Goal: Information Seeking & Learning: Learn about a topic

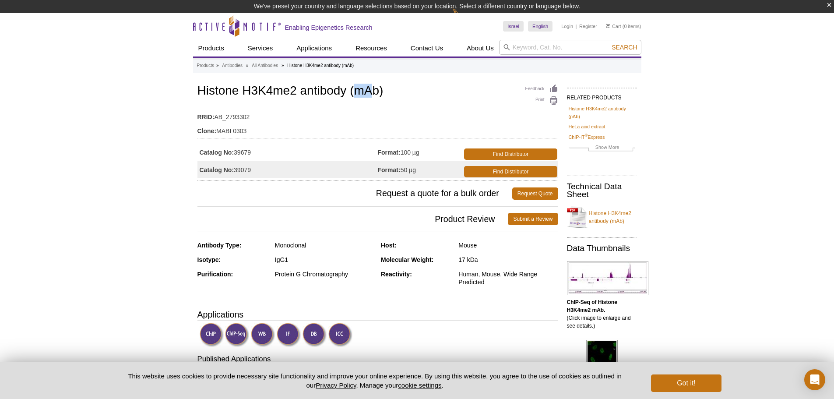
drag, startPoint x: 359, startPoint y: 91, endPoint x: 365, endPoint y: 91, distance: 6.6
click at [366, 91] on h1 "Histone H3K4me2 antibody (mAb)" at bounding box center [377, 91] width 361 height 15
click at [247, 154] on td "Catalog No: 39679" at bounding box center [287, 152] width 180 height 18
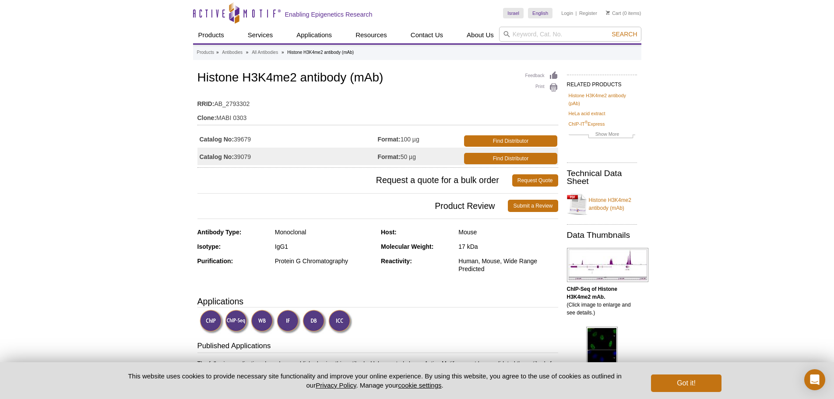
drag, startPoint x: 236, startPoint y: 154, endPoint x: 260, endPoint y: 153, distance: 24.5
click at [260, 153] on tbody "Catalog No: 39679 Format: 100 µg Find Distributor Catalog No: 39079 Format: 50 …" at bounding box center [377, 147] width 361 height 35
click at [253, 144] on td "Catalog No: 39679" at bounding box center [287, 139] width 180 height 18
click at [242, 137] on td "Catalog No: 39679" at bounding box center [287, 139] width 180 height 18
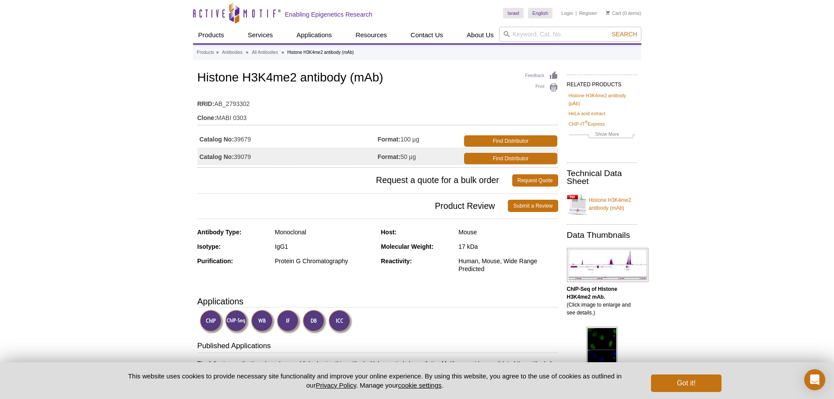
copy td "39679"
drag, startPoint x: 249, startPoint y: 117, endPoint x: 217, endPoint y: 113, distance: 32.1
click at [217, 113] on td "Clone: MABI 0303" at bounding box center [377, 116] width 361 height 14
copy td "MABI 0303"
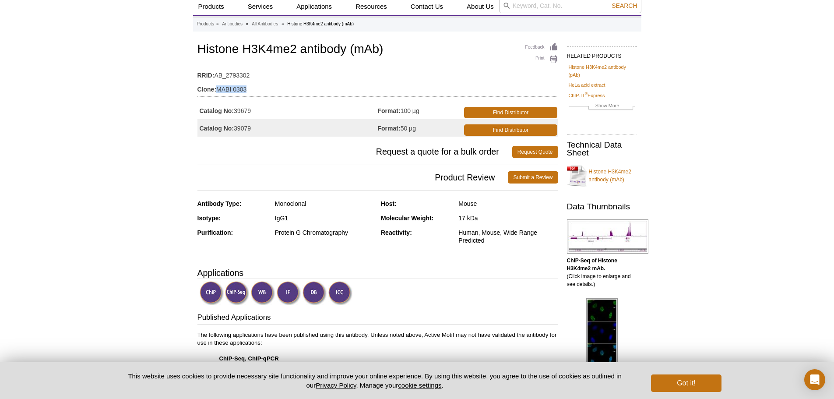
scroll to position [44, 0]
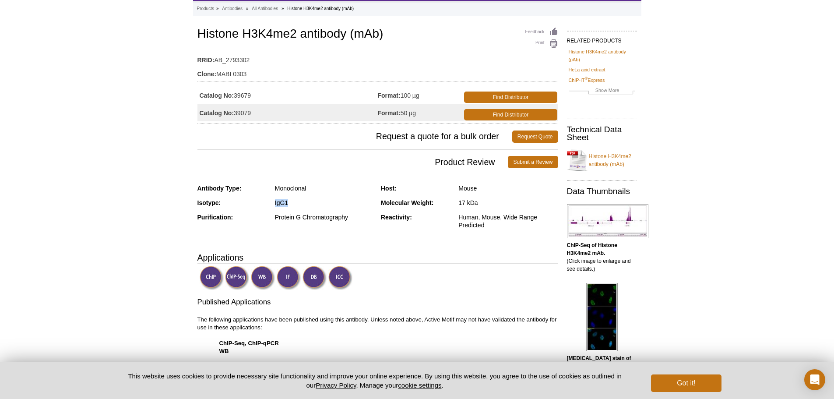
drag, startPoint x: 301, startPoint y: 204, endPoint x: 273, endPoint y: 201, distance: 28.1
click at [273, 201] on div "Isotype: IgG1" at bounding box center [285, 206] width 177 height 14
copy div "IgG1"
drag, startPoint x: 272, startPoint y: 33, endPoint x: 296, endPoint y: 28, distance: 24.6
click at [296, 28] on h1 "Histone H3K4me2 antibody (mAb)" at bounding box center [377, 34] width 361 height 15
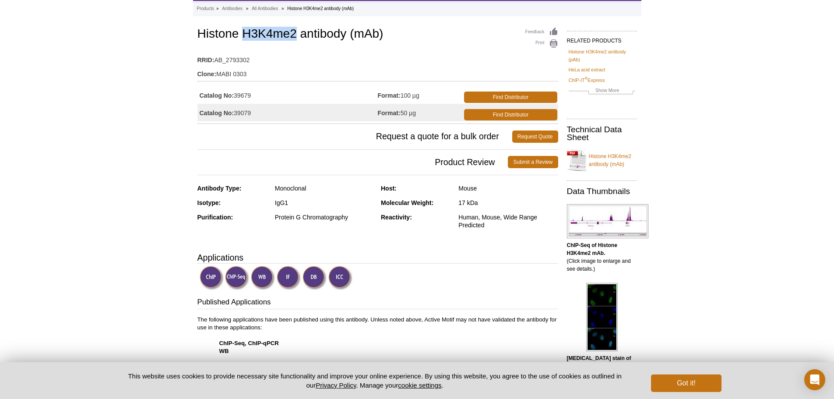
copy h1 "H3K4me2"
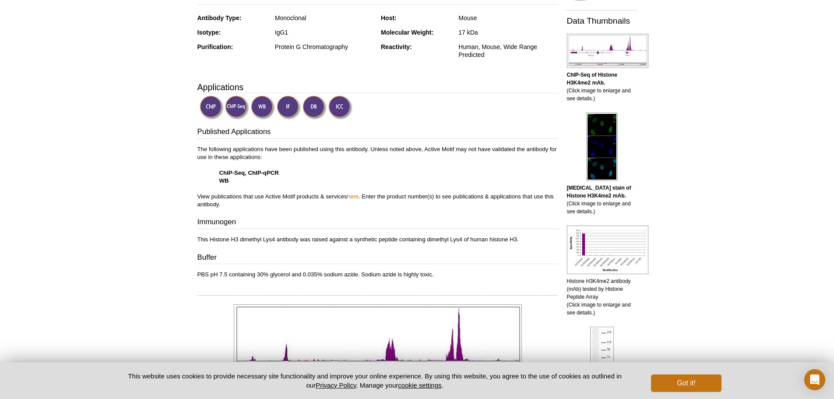
scroll to position [219, 0]
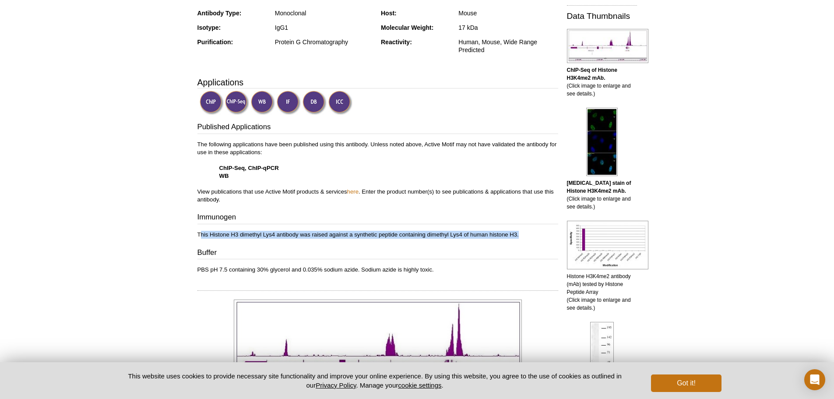
drag, startPoint x: 199, startPoint y: 234, endPoint x: 530, endPoint y: 224, distance: 331.4
click at [530, 224] on div "Published Applications The following applications have been published using thi…" at bounding box center [377, 198] width 361 height 152
copy p "his Histone H3 dimethyl Lys4 antibody was raised against a synthetic peptide co…"
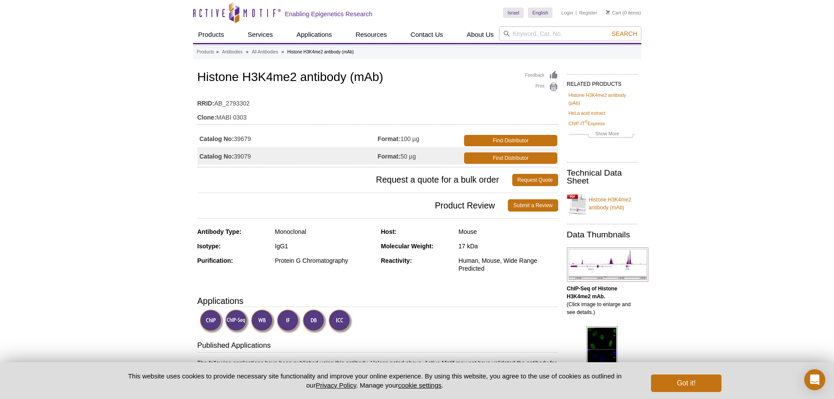
scroll to position [0, 0]
drag, startPoint x: 245, startPoint y: 79, endPoint x: 295, endPoint y: 77, distance: 50.0
click at [295, 77] on h1 "Histone H3K4me2 antibody (mAb)" at bounding box center [377, 78] width 361 height 15
copy h1 "H3K4me2"
drag, startPoint x: 512, startPoint y: 258, endPoint x: 511, endPoint y: 272, distance: 14.0
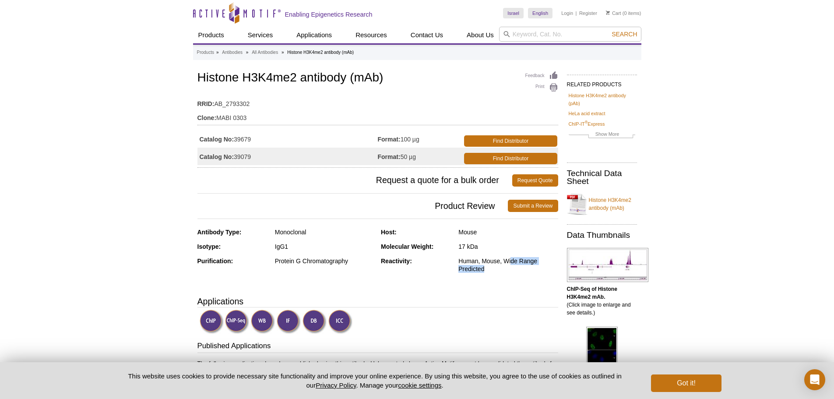
click at [511, 272] on div "Human, Mouse, Wide Range Predicted" at bounding box center [507, 265] width 99 height 16
drag, startPoint x: 249, startPoint y: 114, endPoint x: 217, endPoint y: 115, distance: 31.5
click at [217, 115] on td "Clone: MABI 0303" at bounding box center [377, 116] width 361 height 14
copy td "MABI 0303"
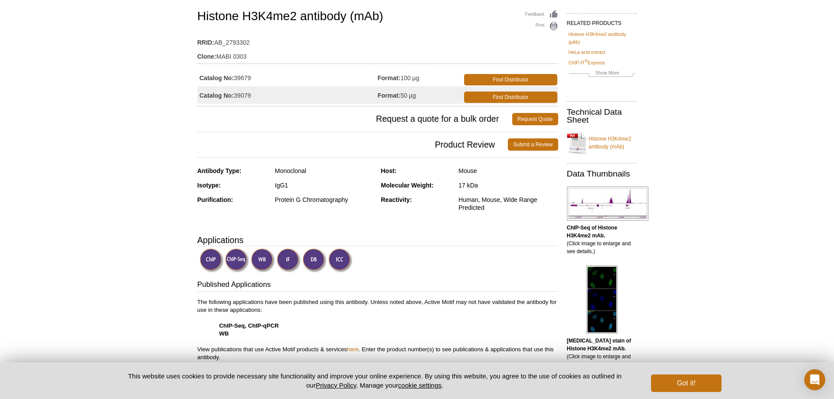
scroll to position [1922, 0]
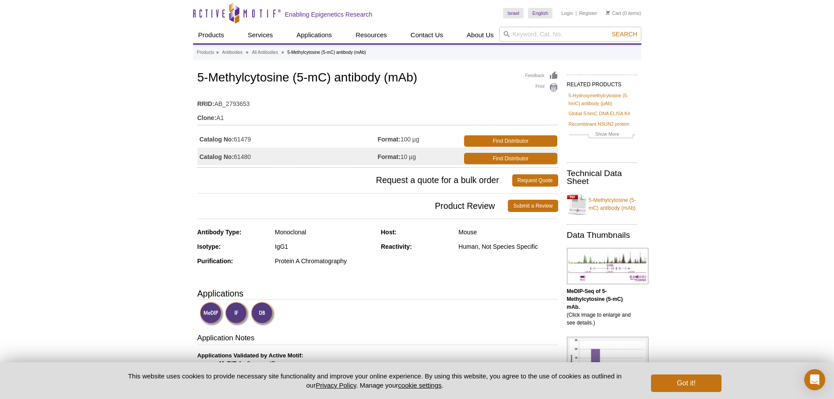
drag, startPoint x: 253, startPoint y: 138, endPoint x: 235, endPoint y: 139, distance: 18.0
click at [235, 139] on td "Catalog No: 61479" at bounding box center [287, 139] width 180 height 18
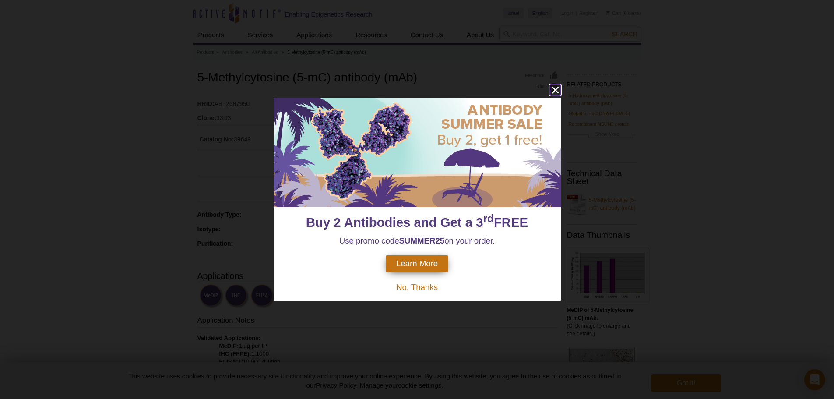
click at [559, 88] on icon "close" at bounding box center [555, 89] width 11 height 11
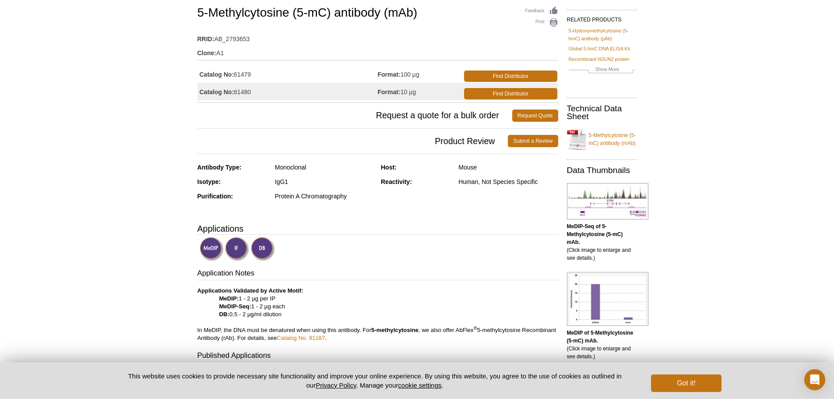
scroll to position [22, 0]
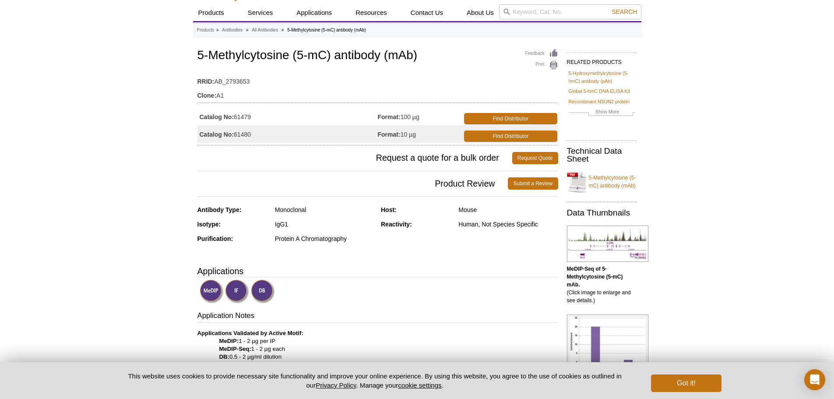
click at [243, 109] on td "Catalog No: 61479" at bounding box center [287, 117] width 180 height 18
copy td "61479"
